Goal: Find specific page/section: Find specific page/section

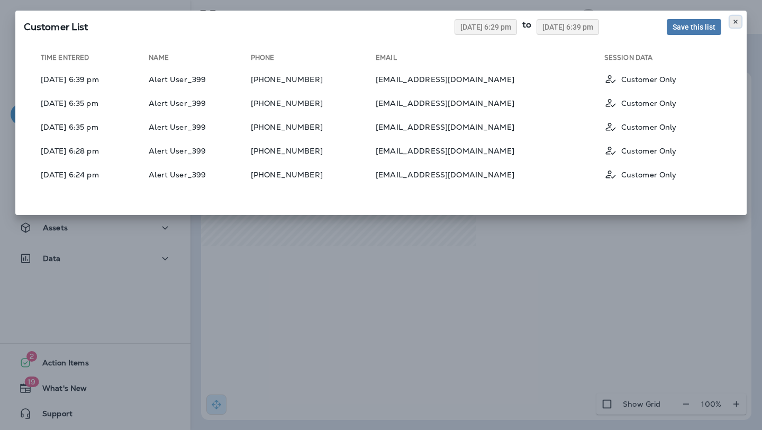
click at [738, 23] on icon at bounding box center [736, 22] width 6 height 6
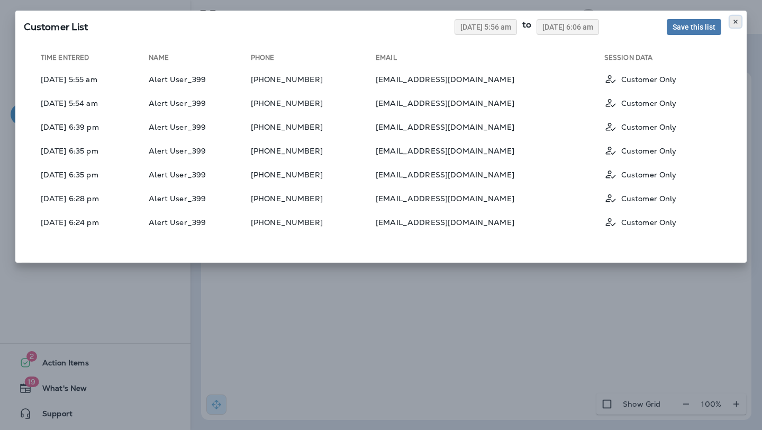
click at [732, 20] on button at bounding box center [736, 22] width 12 height 12
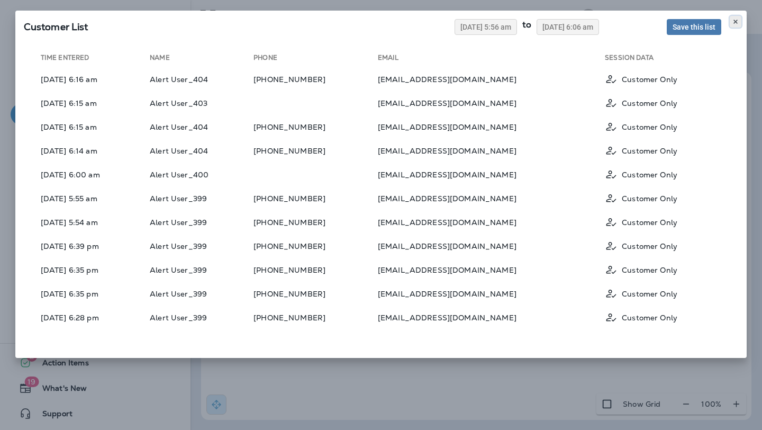
click at [736, 20] on use at bounding box center [736, 22] width 4 height 4
click at [738, 17] on button at bounding box center [736, 22] width 12 height 12
click at [739, 22] on button at bounding box center [736, 22] width 12 height 12
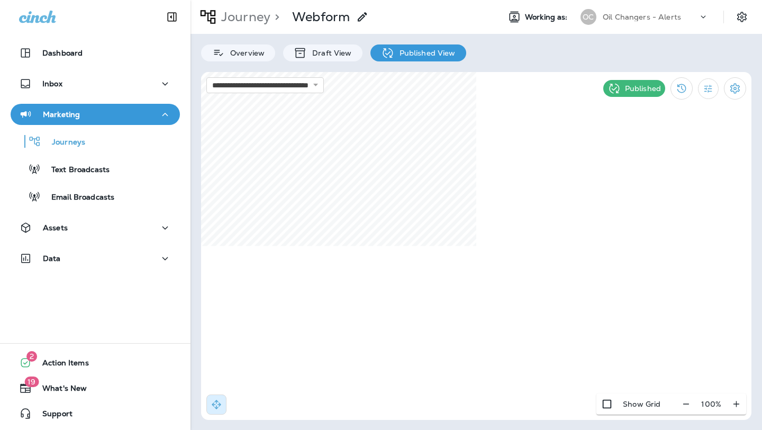
click at [76, 110] on p "Marketing" at bounding box center [61, 114] width 37 height 8
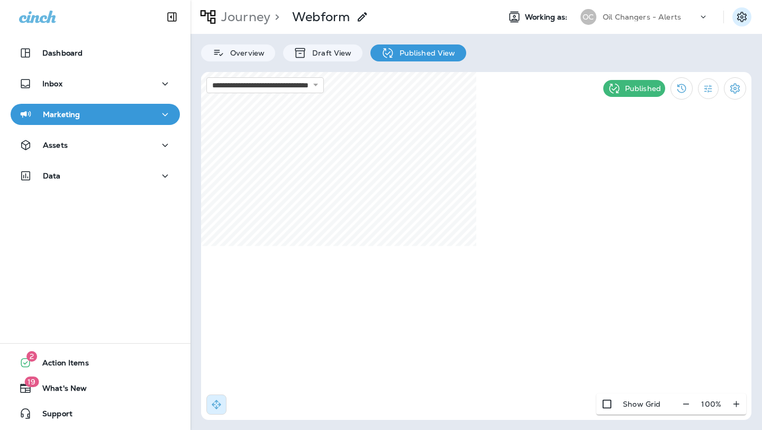
click at [749, 17] on button "Settings" at bounding box center [742, 16] width 19 height 19
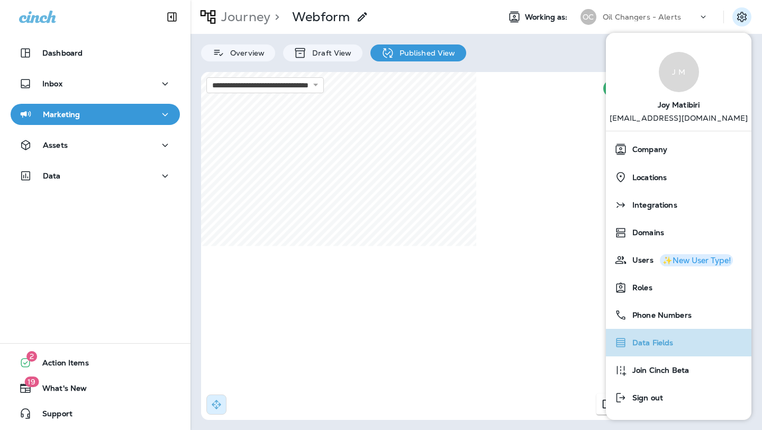
click at [650, 345] on span "Data Fields" at bounding box center [650, 342] width 47 height 9
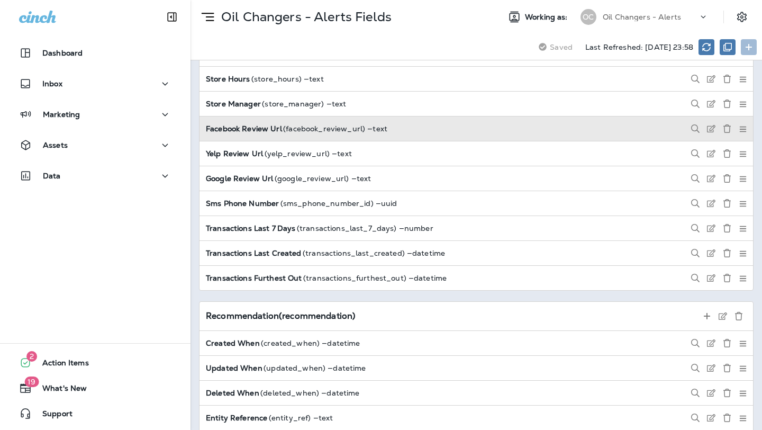
scroll to position [645, 0]
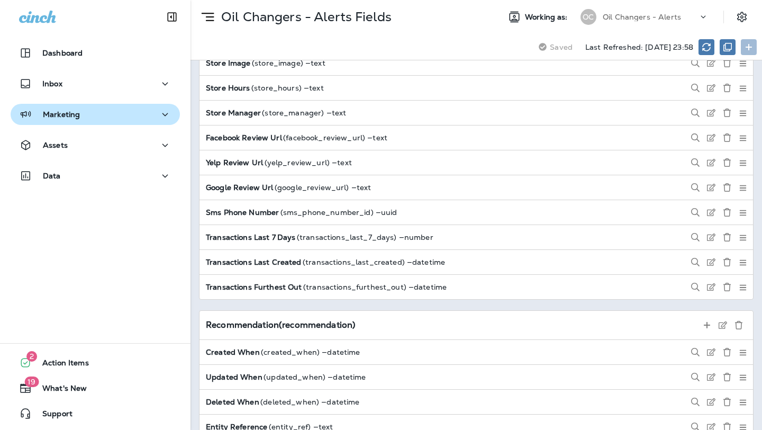
click at [141, 114] on div "Marketing" at bounding box center [95, 114] width 152 height 13
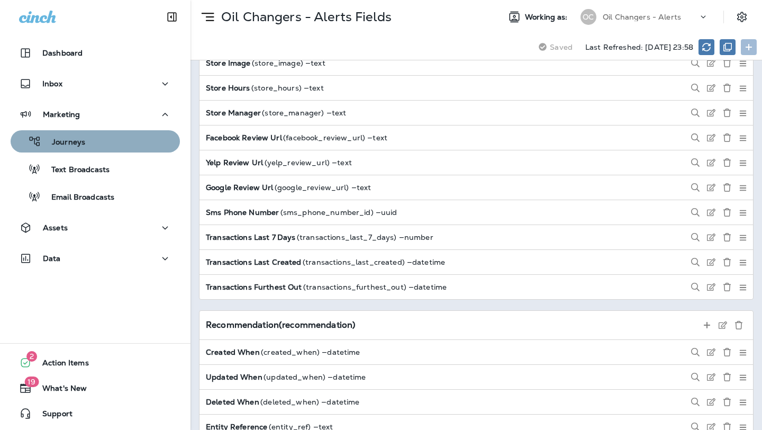
click at [137, 140] on div "Journeys" at bounding box center [95, 141] width 161 height 16
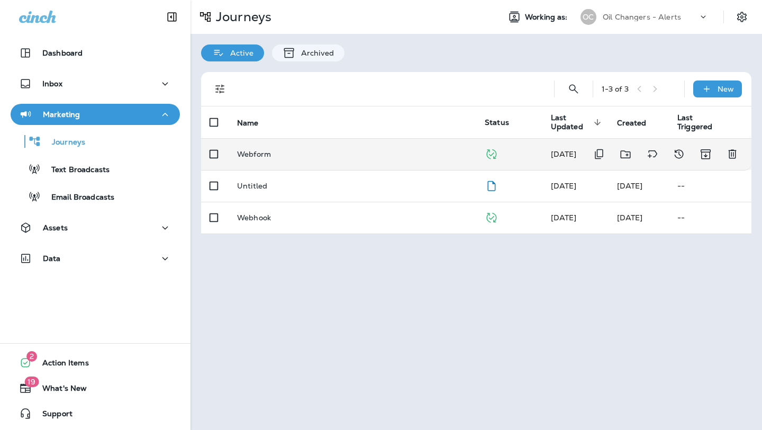
click at [259, 155] on p "Webform" at bounding box center [254, 154] width 34 height 8
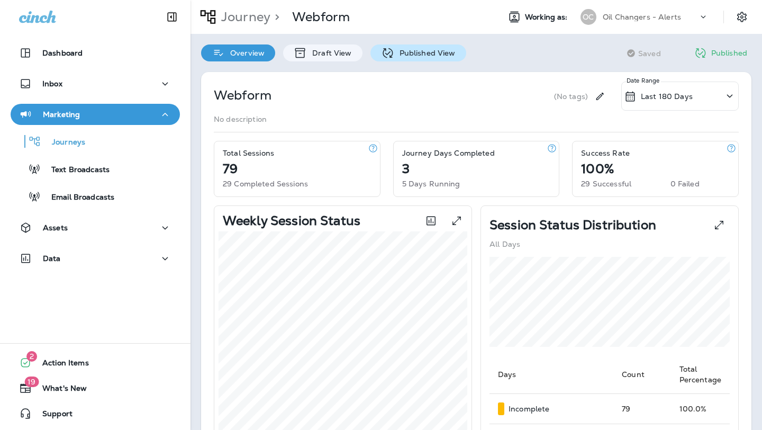
click at [413, 53] on p "Published View" at bounding box center [424, 53] width 61 height 8
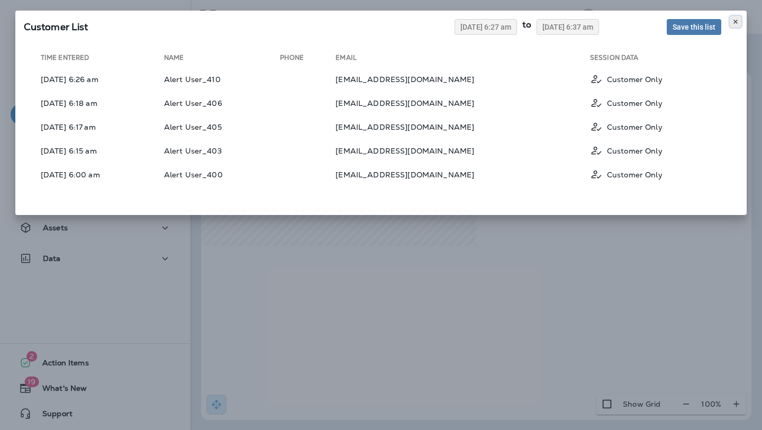
click at [740, 19] on button at bounding box center [736, 22] width 12 height 12
click at [450, 261] on div "Customer List [DATE] 6:27 am to [DATE] 6:37 am Save this list Time Entered Name…" at bounding box center [381, 215] width 762 height 430
click at [735, 20] on icon at bounding box center [736, 22] width 6 height 6
click at [732, 17] on button at bounding box center [736, 22] width 12 height 12
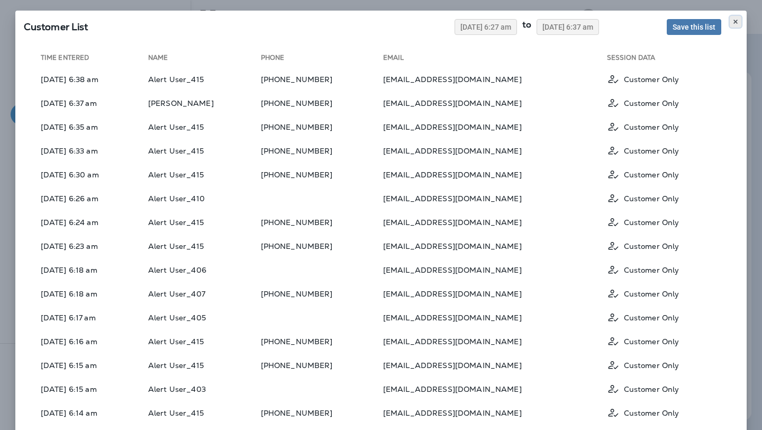
click at [739, 17] on button at bounding box center [736, 22] width 12 height 12
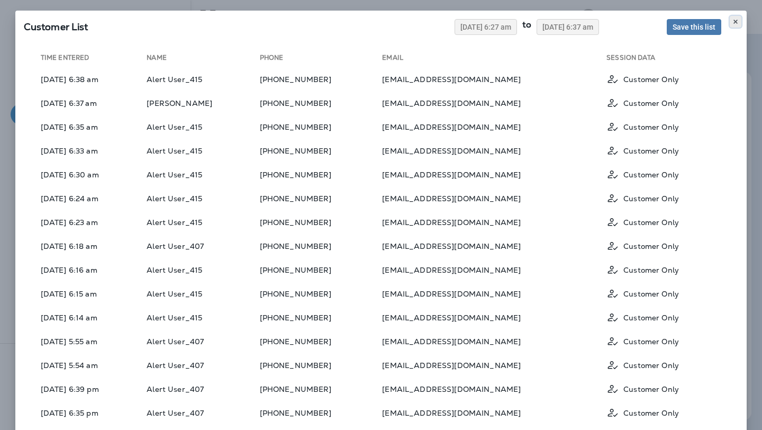
click at [734, 17] on button at bounding box center [736, 22] width 12 height 12
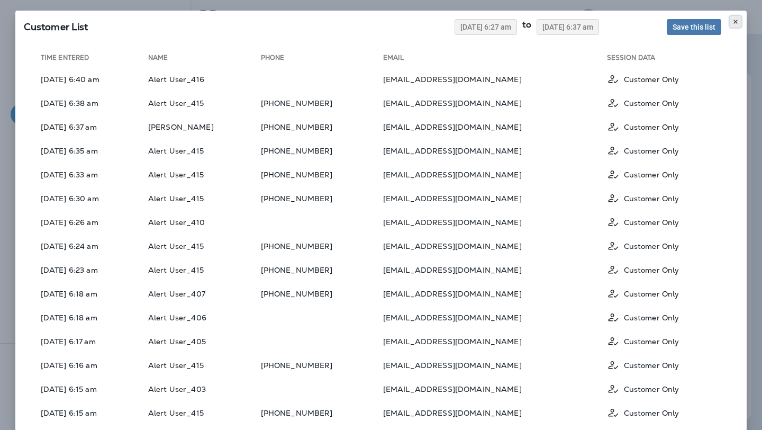
click at [733, 20] on icon at bounding box center [736, 22] width 6 height 6
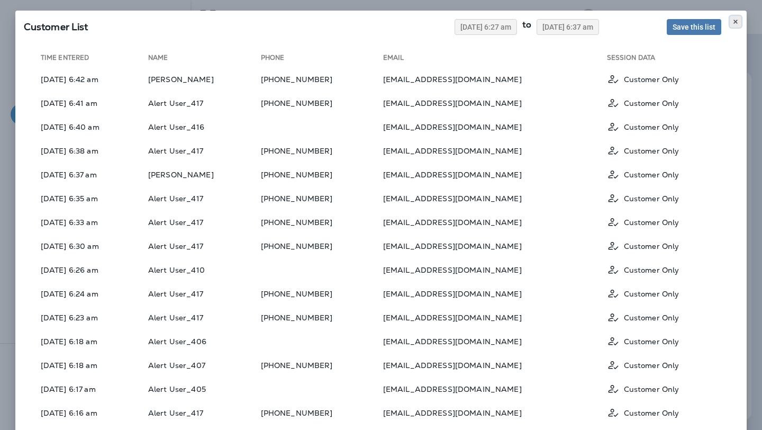
click at [740, 20] on button at bounding box center [736, 22] width 12 height 12
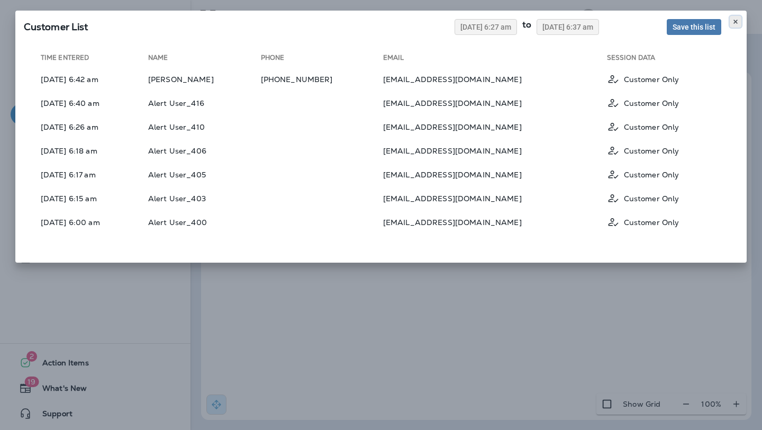
click at [735, 21] on use at bounding box center [736, 22] width 4 height 4
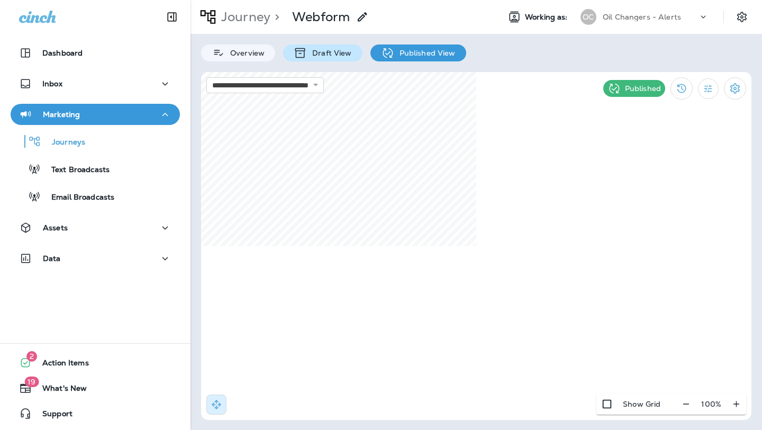
click at [320, 50] on p "Draft View" at bounding box center [329, 53] width 44 height 8
